Goal: Task Accomplishment & Management: Manage account settings

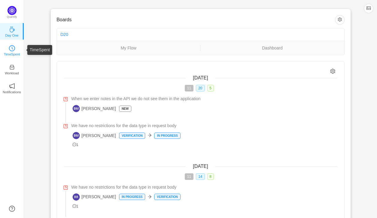
click at [15, 51] on link "TimeSpent" at bounding box center [12, 50] width 6 height 6
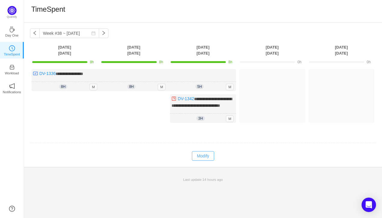
click at [204, 159] on button "Modify" at bounding box center [203, 156] width 22 height 10
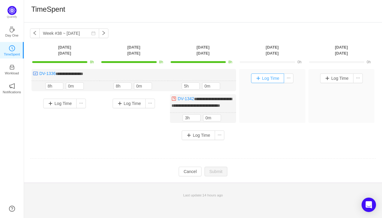
click at [257, 78] on button "Log Time" at bounding box center [267, 79] width 33 height 10
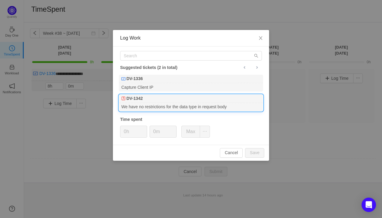
click at [170, 98] on div "DV-1342" at bounding box center [191, 99] width 144 height 8
click at [258, 156] on button "Save" at bounding box center [254, 153] width 19 height 10
type input "0h"
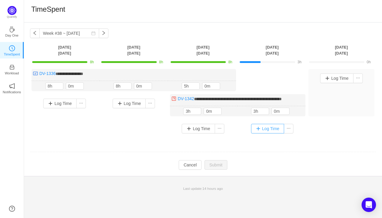
click at [256, 130] on button "Log Time" at bounding box center [267, 129] width 33 height 10
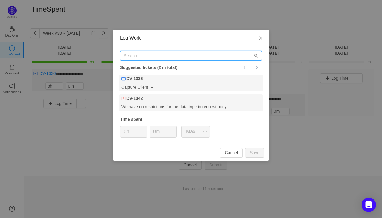
click at [159, 56] on input "text" at bounding box center [191, 56] width 142 height 10
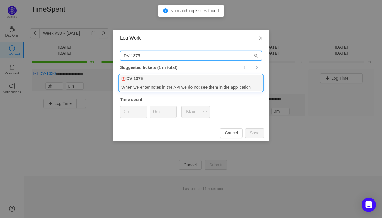
type input "DV-1375"
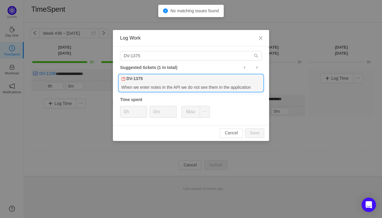
click at [152, 82] on div "DV-1375" at bounding box center [191, 79] width 144 height 8
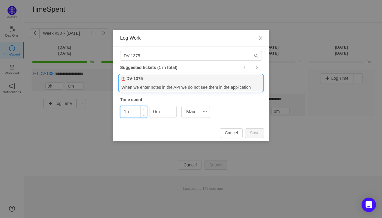
click at [143, 108] on span "Increase Value" at bounding box center [144, 109] width 6 height 7
click at [251, 131] on button "Save" at bounding box center [254, 134] width 19 height 10
type input "0h"
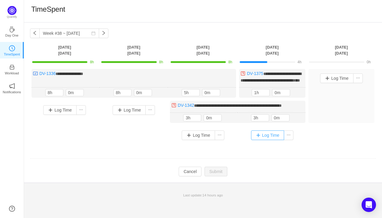
click at [257, 140] on button "Log Time" at bounding box center [267, 136] width 33 height 10
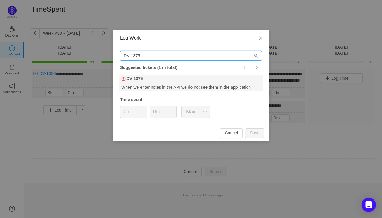
click at [151, 55] on input "DV-1375" at bounding box center [191, 56] width 142 height 10
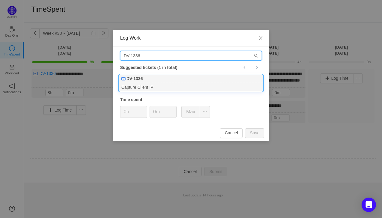
type input "DV-1336"
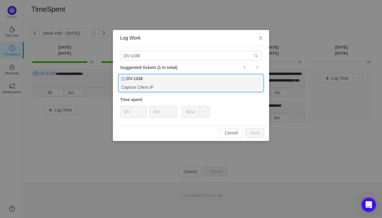
click at [144, 84] on div "Capture Client IP" at bounding box center [191, 87] width 144 height 8
click at [144, 110] on icon "icon: up" at bounding box center [144, 110] width 2 height 2
click at [256, 131] on button "Save" at bounding box center [254, 134] width 19 height 10
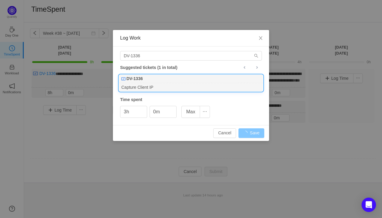
type input "0h"
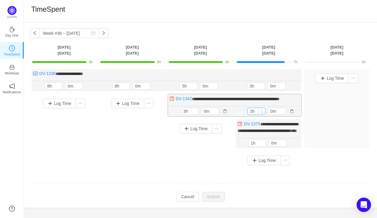
type input "4h"
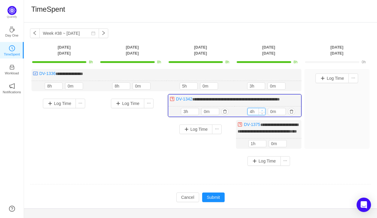
click at [262, 109] on div "**********" at bounding box center [235, 105] width 134 height 23
click at [215, 202] on button "Submit" at bounding box center [213, 198] width 23 height 10
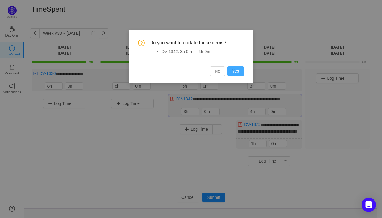
click at [238, 74] on button "Yes" at bounding box center [235, 71] width 17 height 10
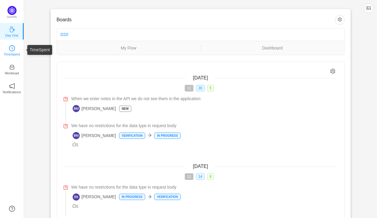
click at [12, 53] on p "TimeSpent" at bounding box center [12, 54] width 16 height 5
